Goal: Task Accomplishment & Management: Manage account settings

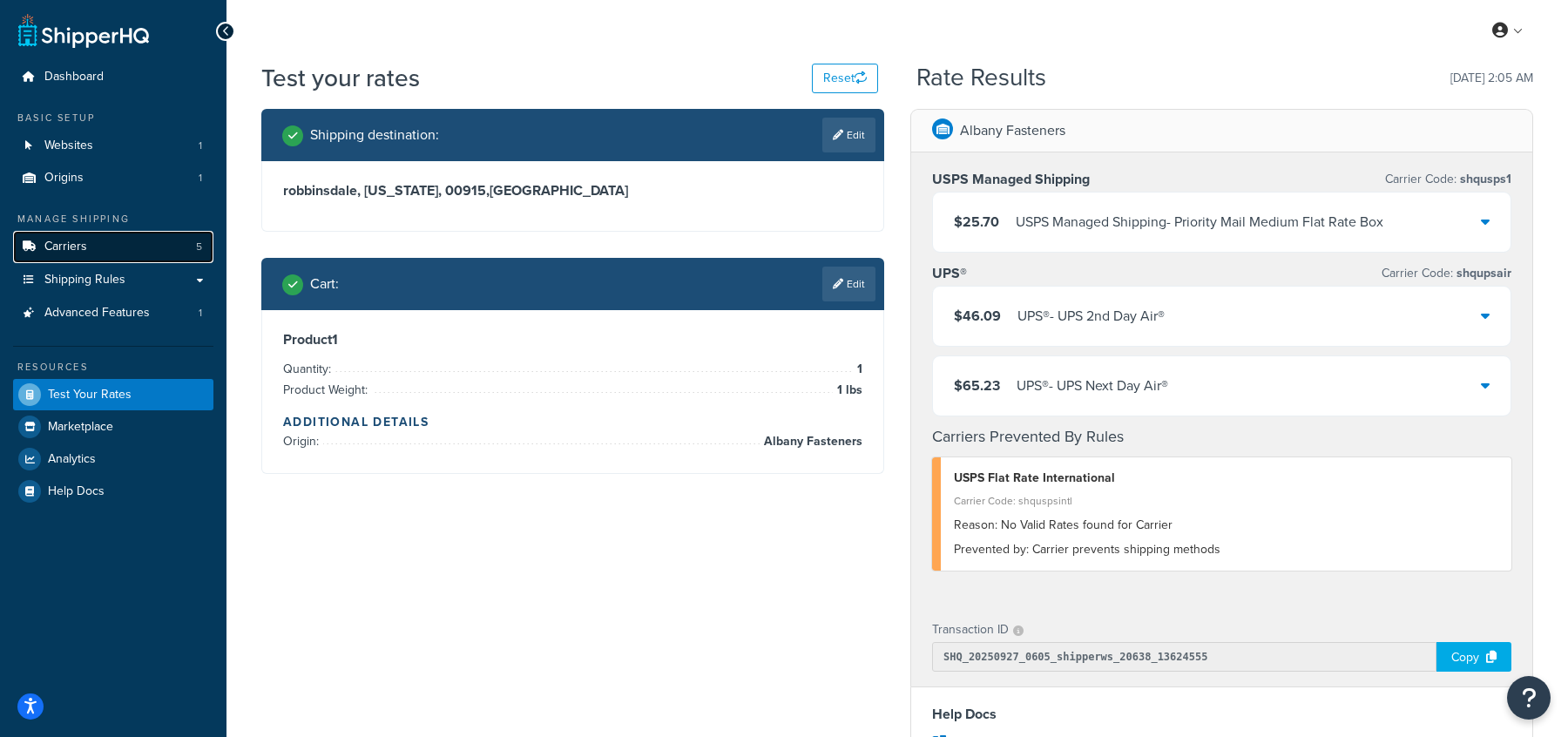
click at [74, 247] on span "Carriers" at bounding box center [66, 247] width 43 height 15
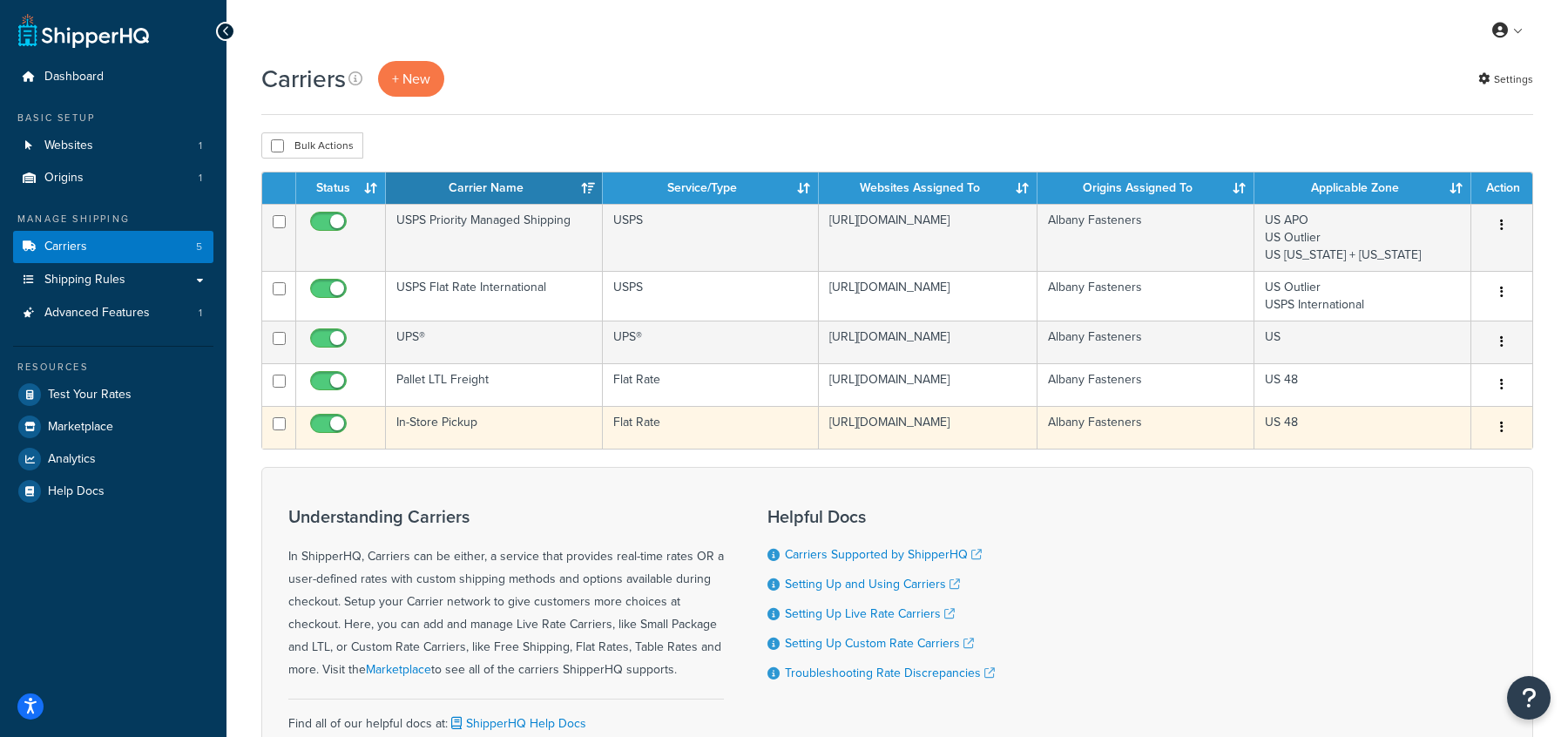
click at [488, 441] on td "In-Store Pickup" at bounding box center [494, 427] width 217 height 43
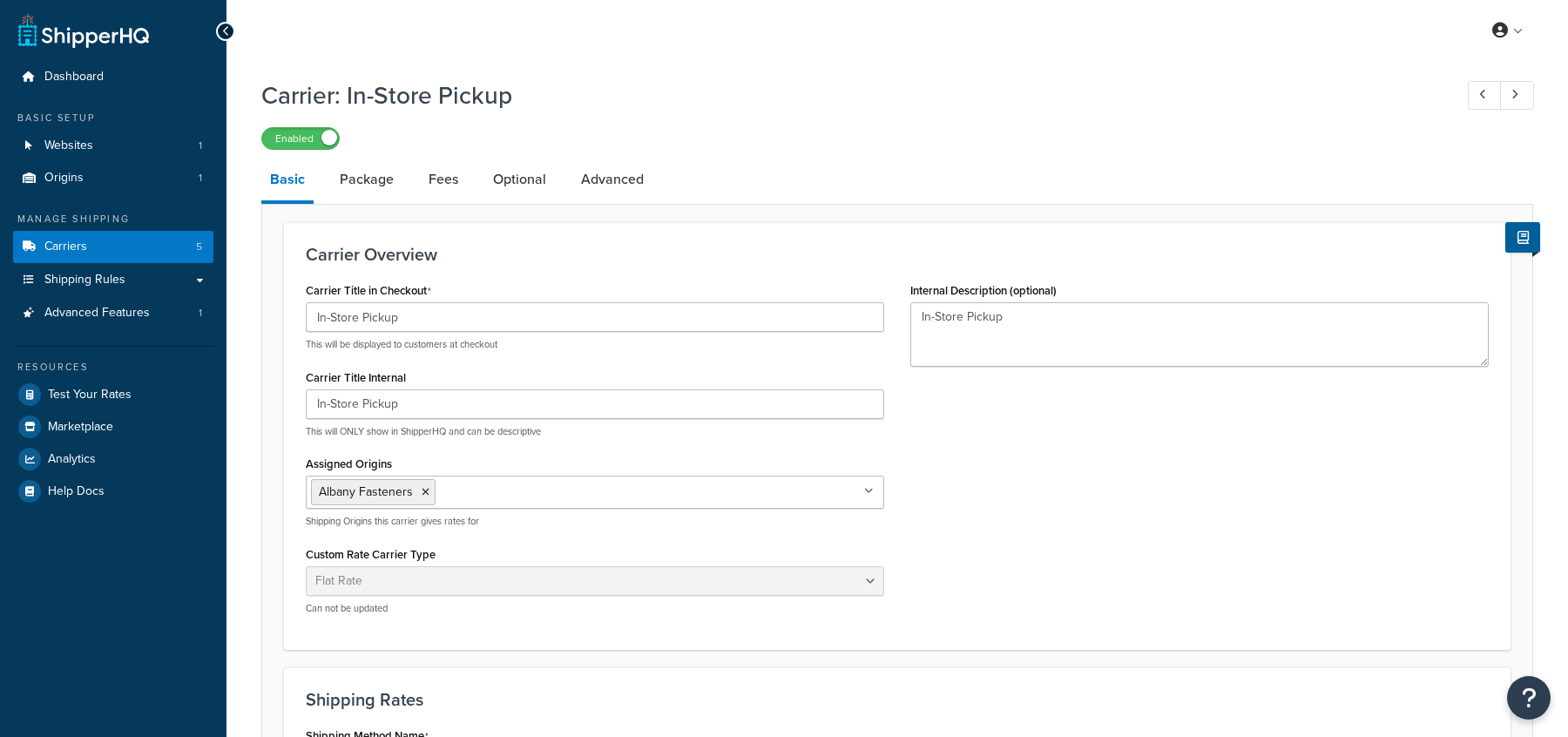
select select "flat"
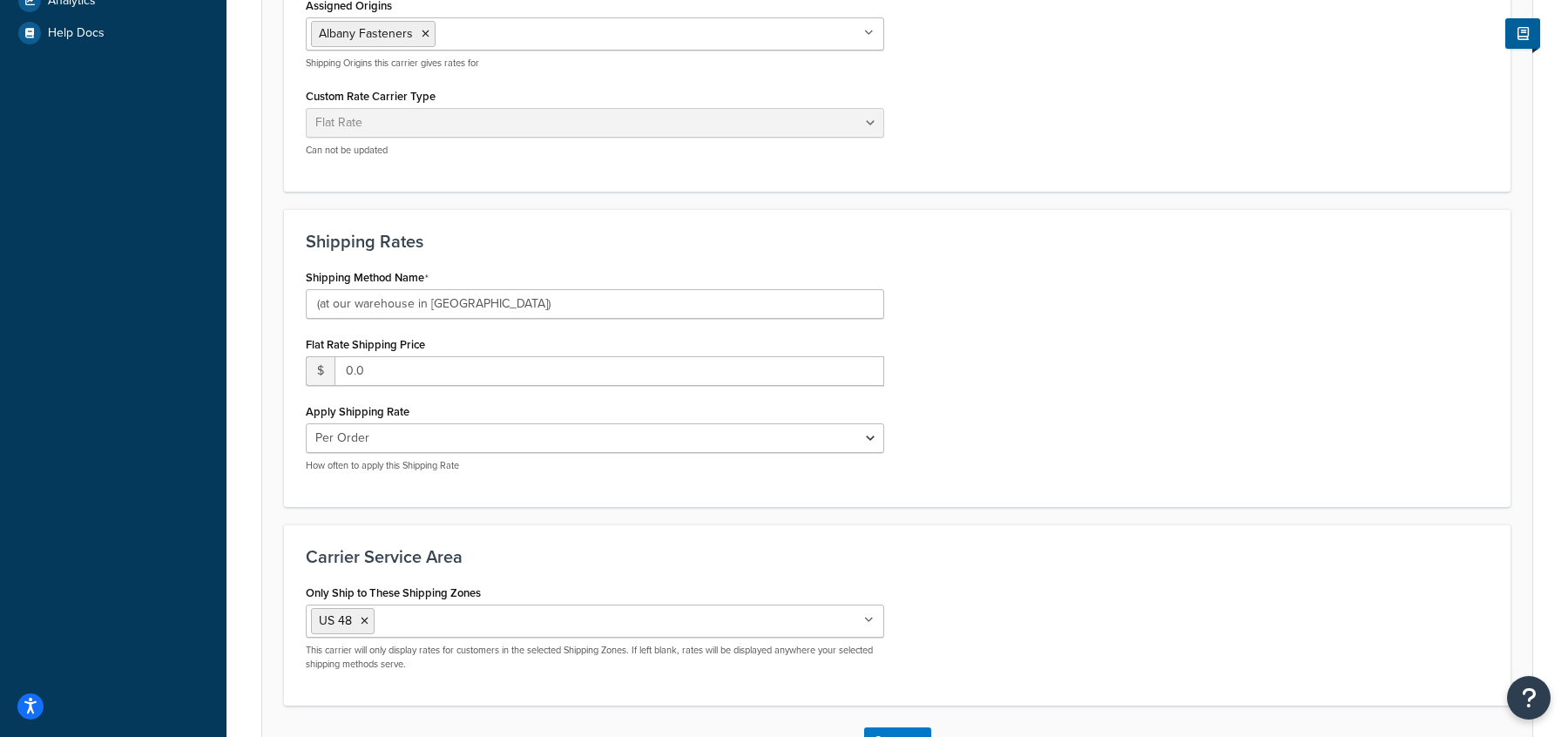
scroll to position [582, 0]
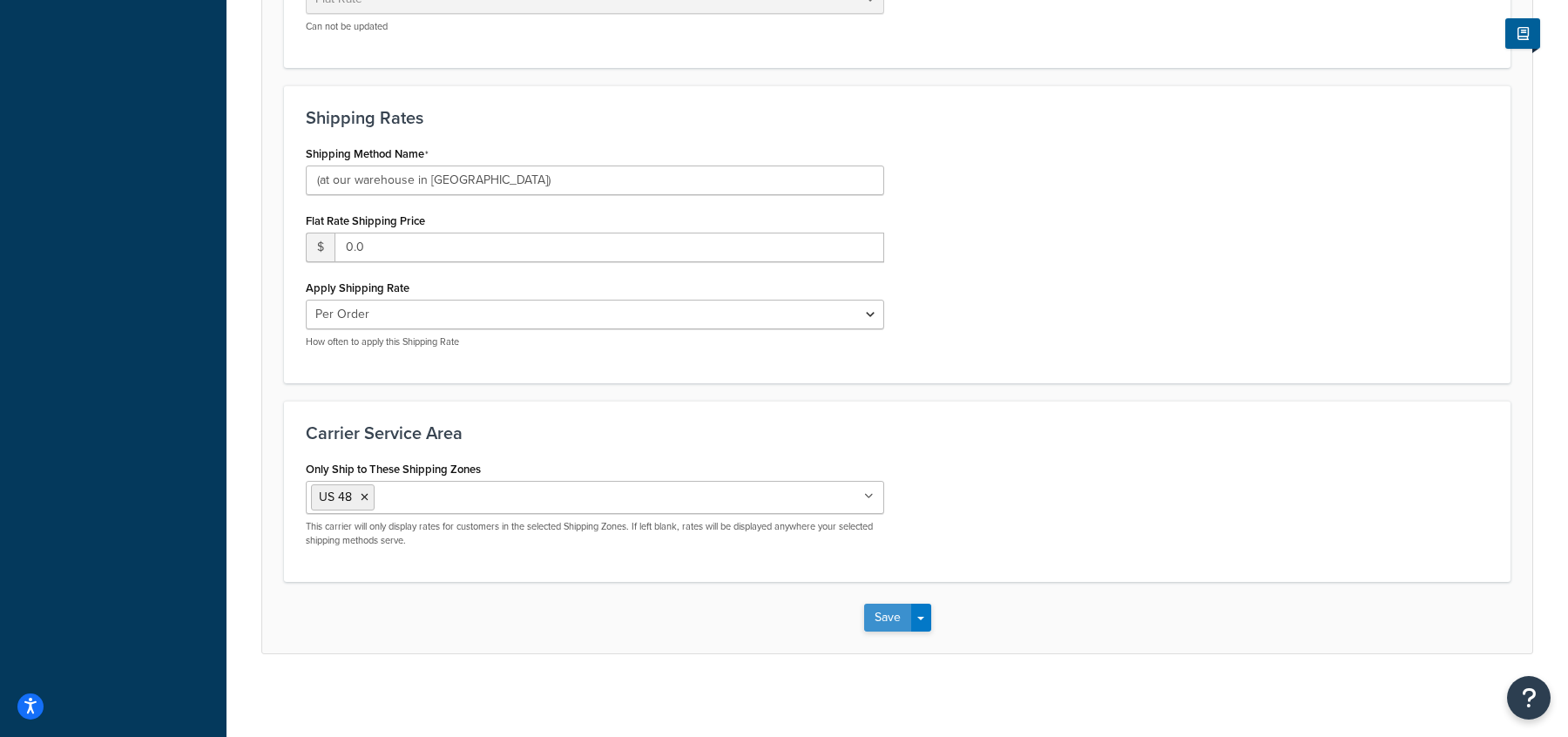
click at [896, 613] on button "Save" at bounding box center [887, 617] width 47 height 27
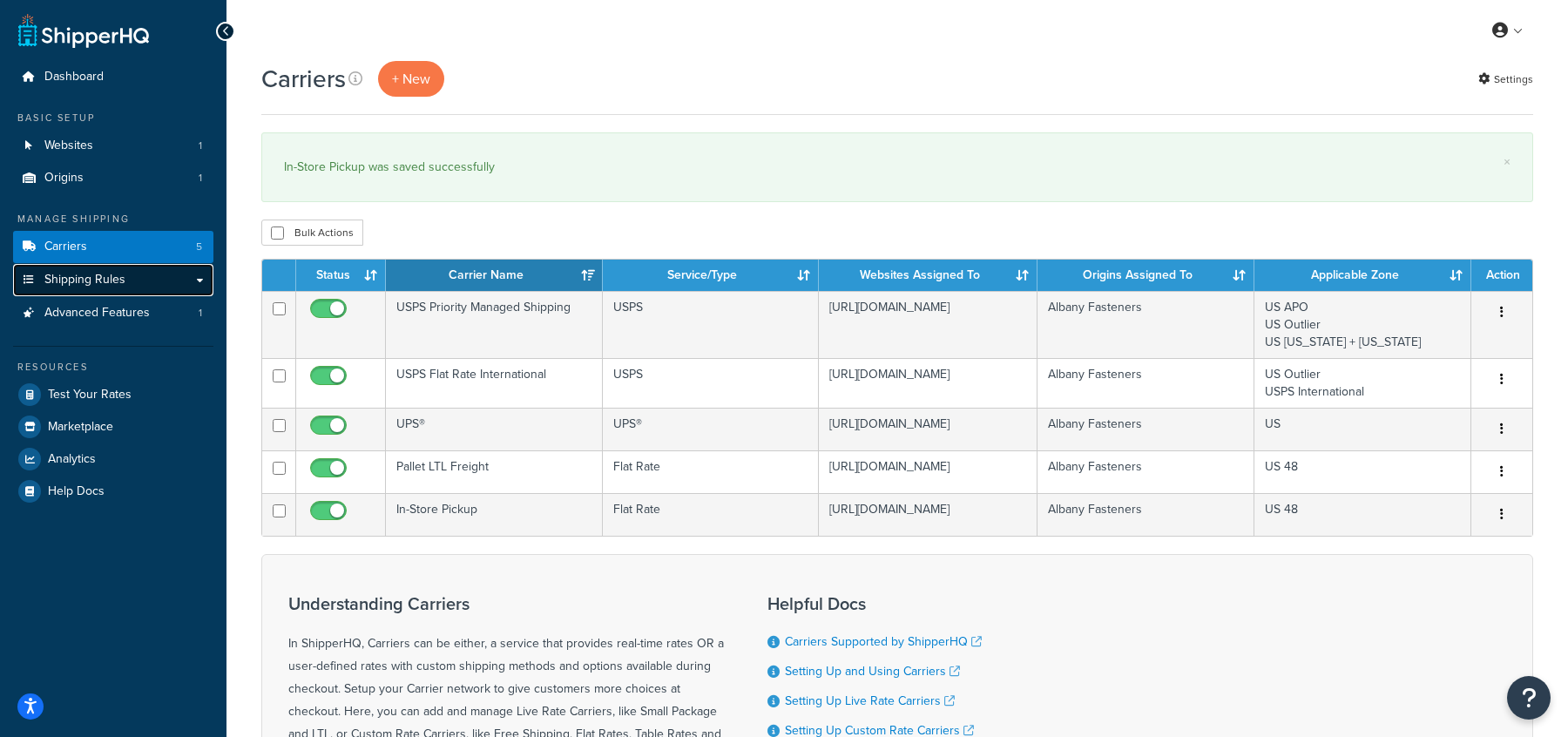
click at [105, 283] on span "Shipping Rules" at bounding box center [85, 280] width 81 height 15
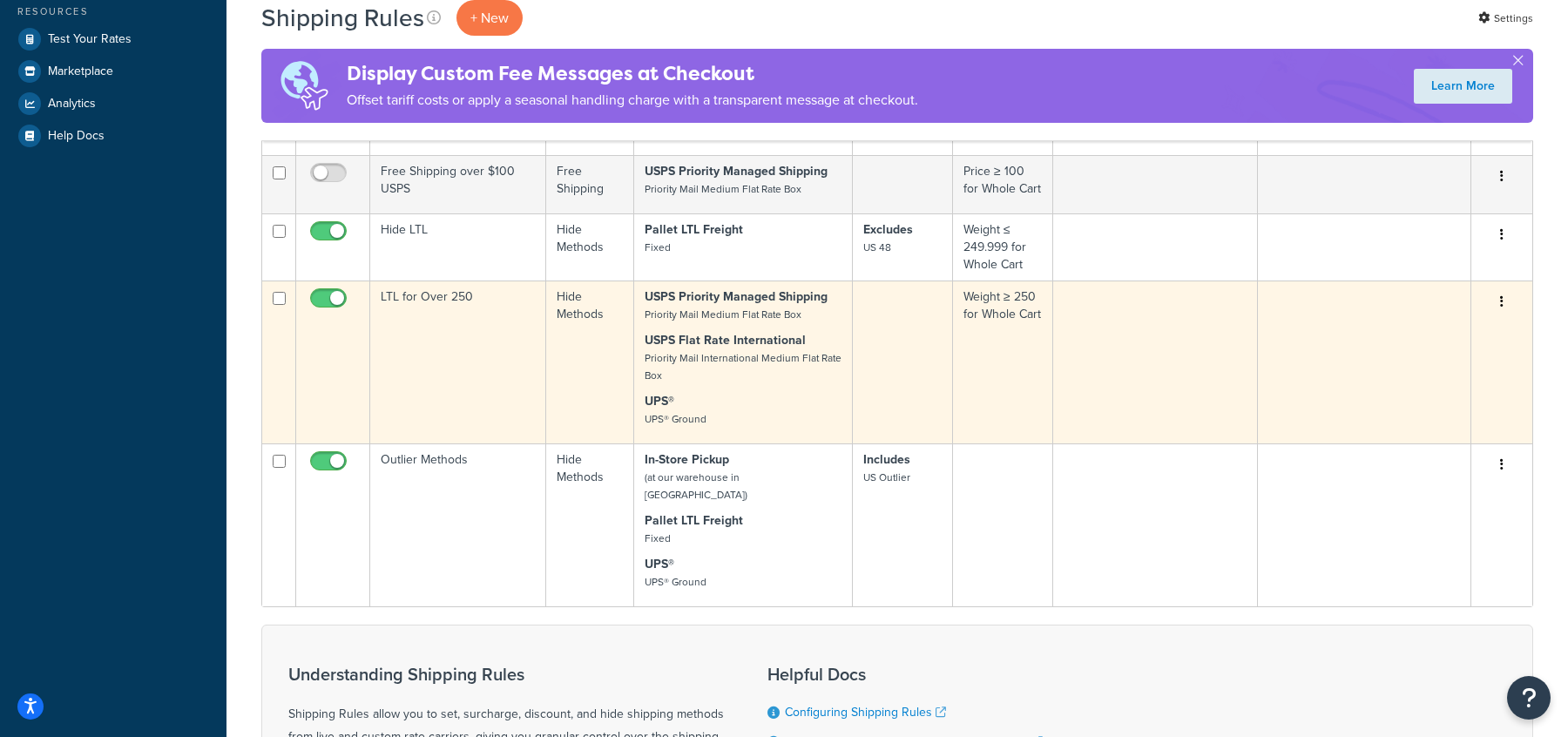
scroll to position [502, 0]
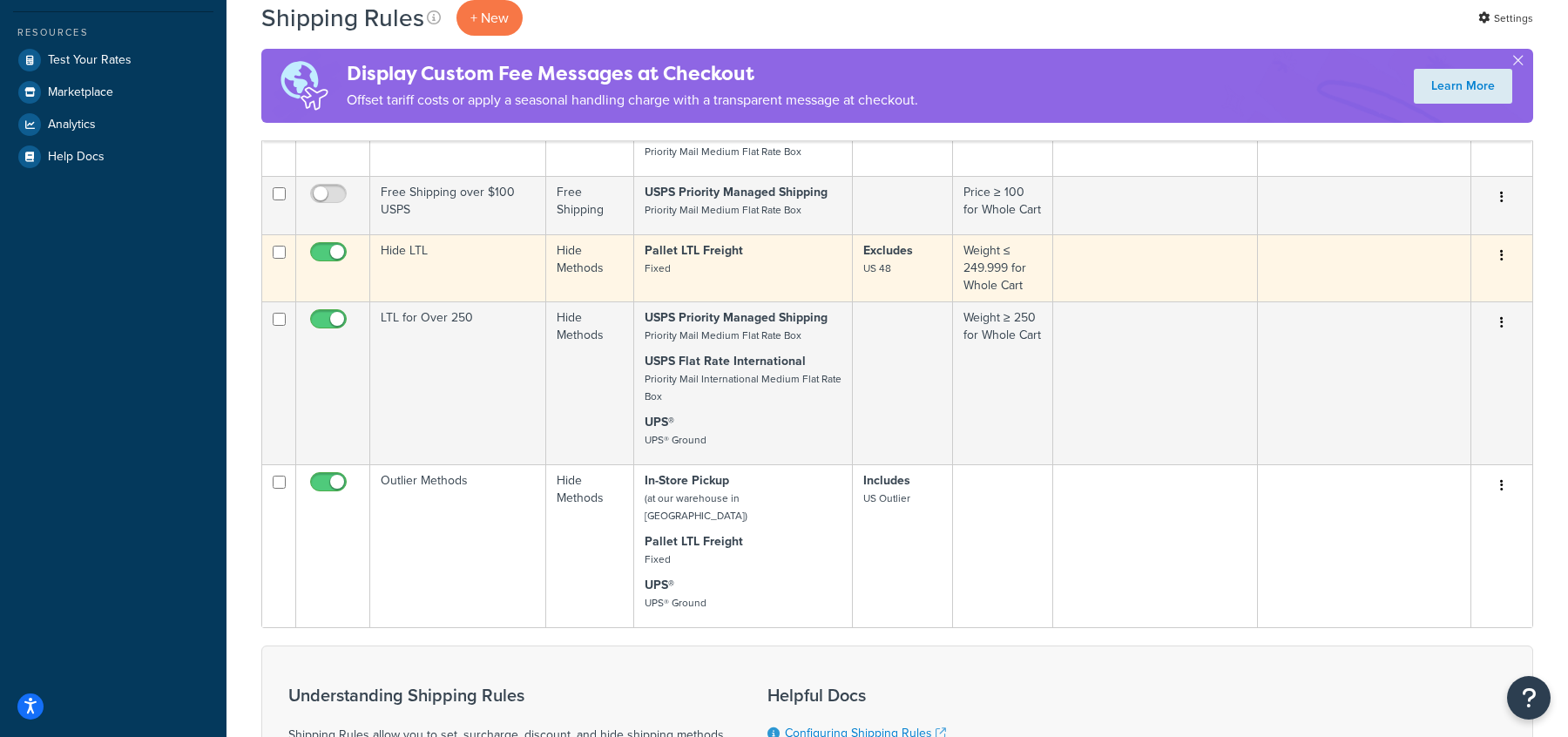
click at [784, 251] on p "Pallet LTL Freight Fixed" at bounding box center [742, 260] width 197 height 35
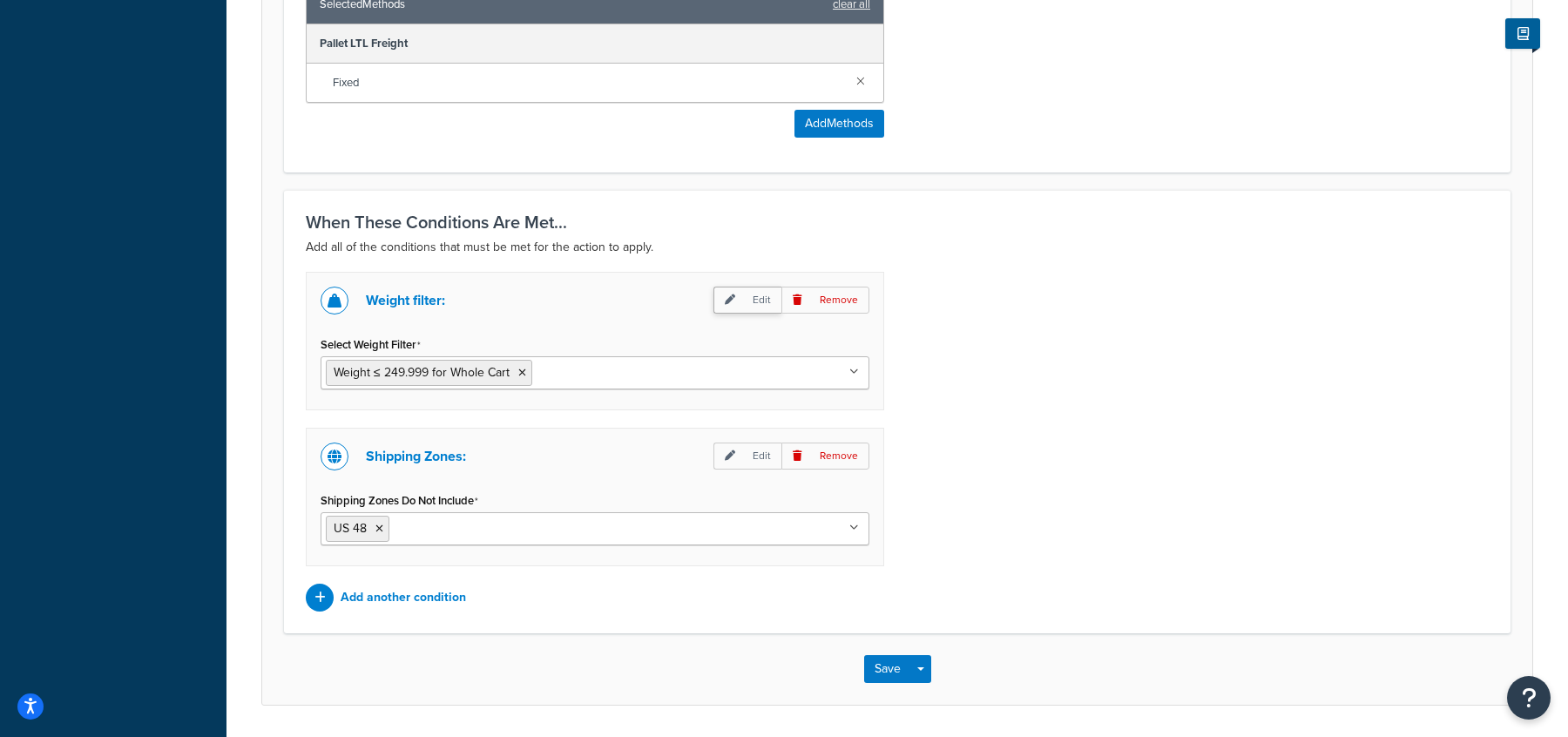
scroll to position [829, 0]
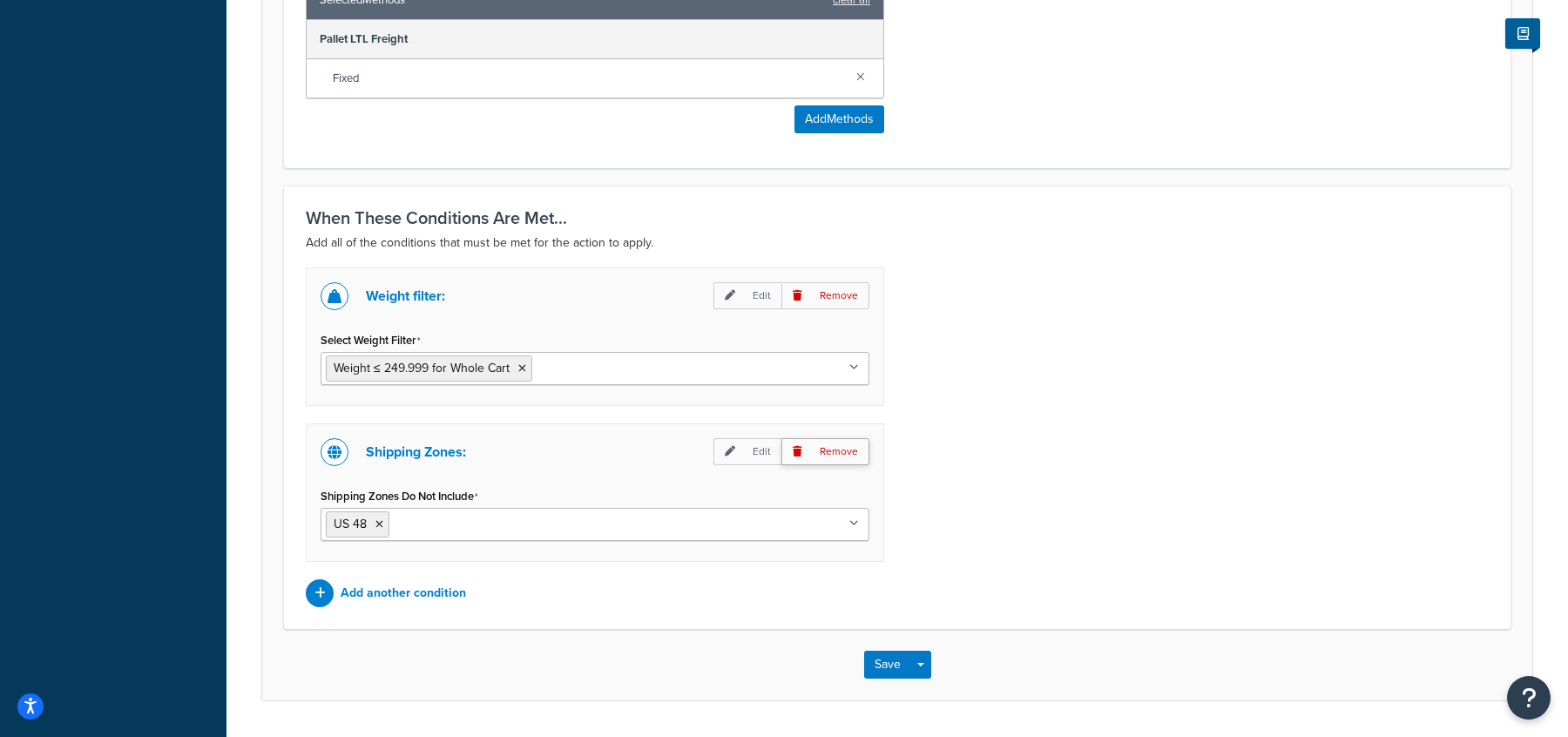
click at [844, 446] on p "Remove" at bounding box center [826, 452] width 88 height 27
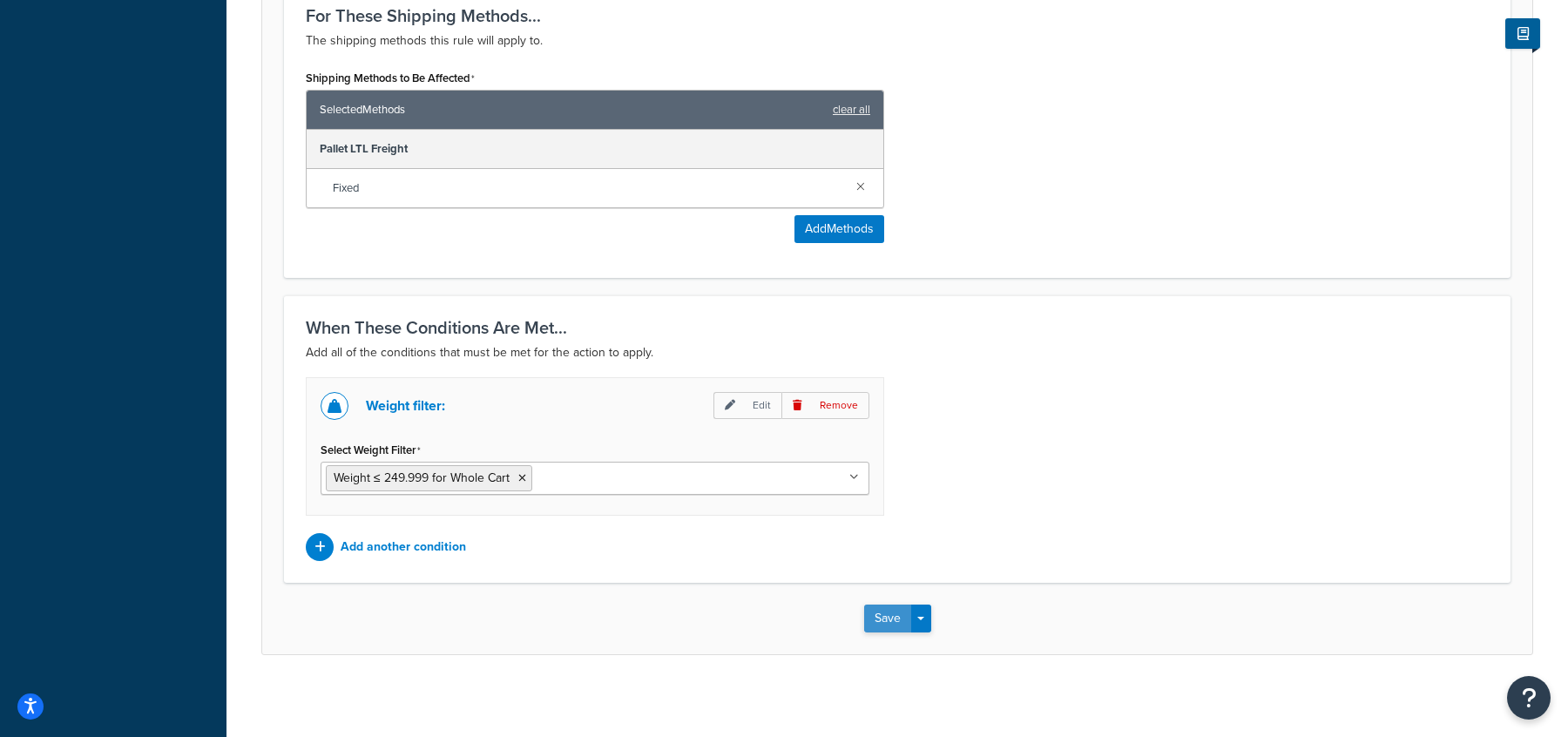
click at [880, 617] on button "Save" at bounding box center [887, 618] width 47 height 27
